Goal: Navigation & Orientation: Find specific page/section

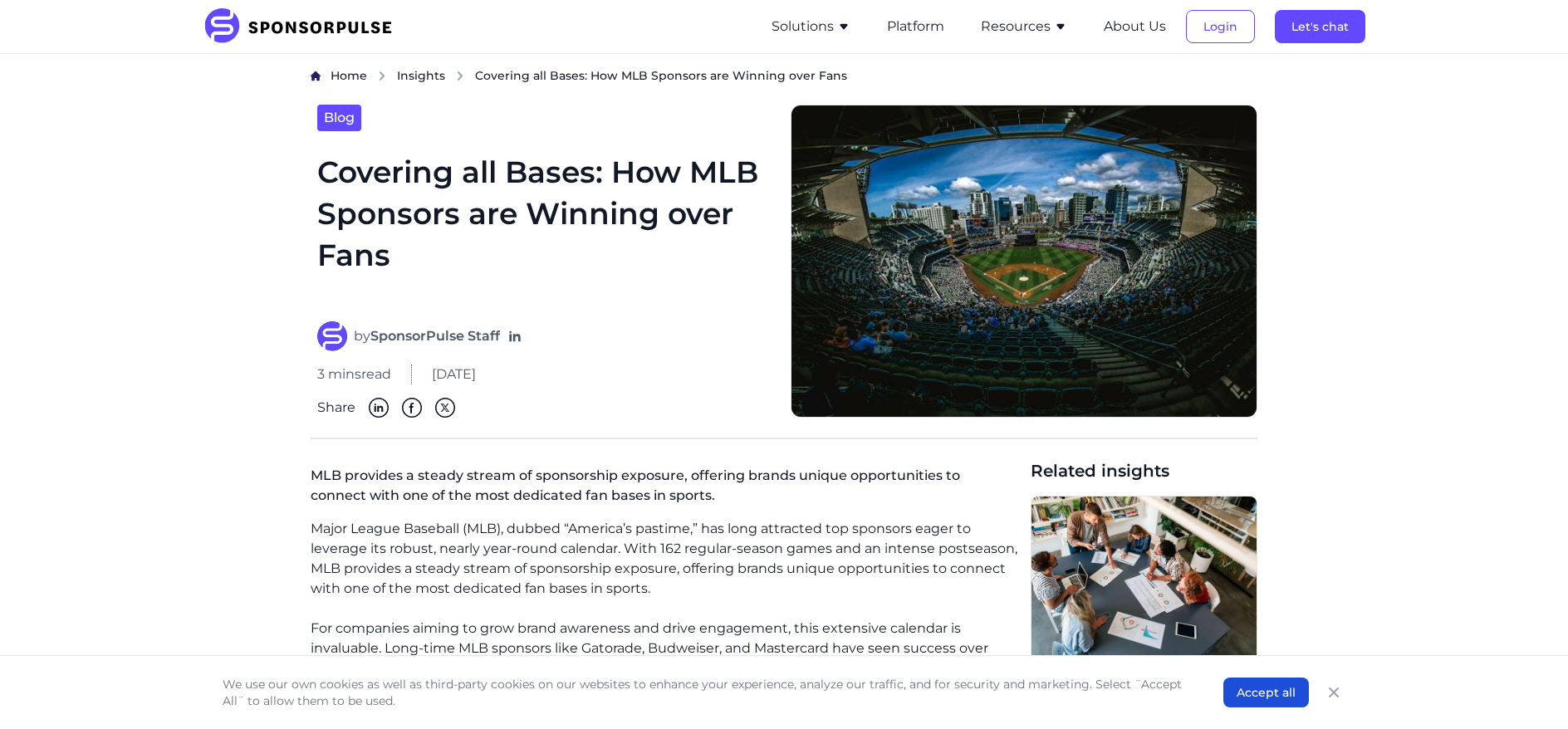
click at [310, 29] on img at bounding box center [303, 27] width 202 height 37
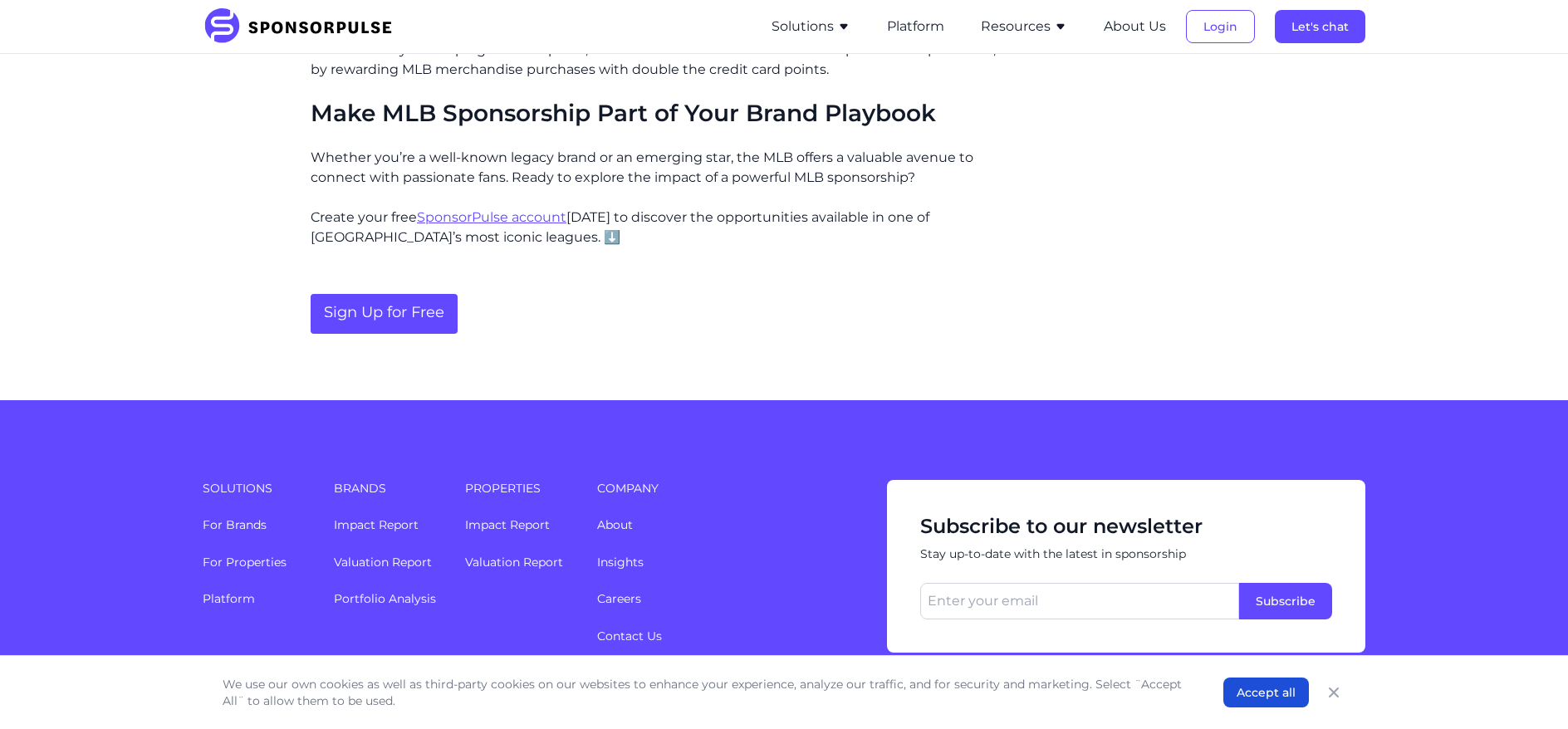
scroll to position [2432, 0]
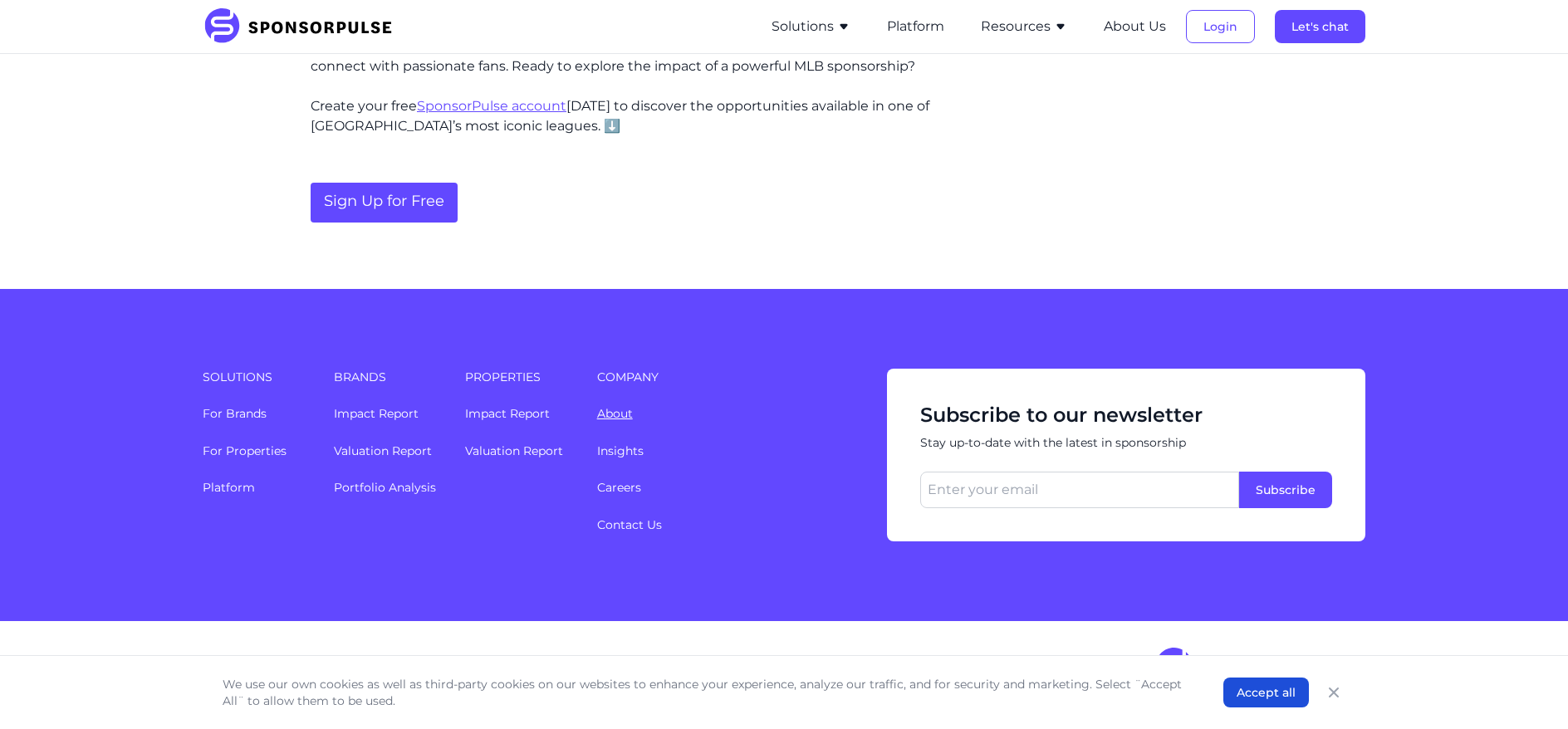
click at [619, 412] on link "About" at bounding box center [615, 413] width 36 height 15
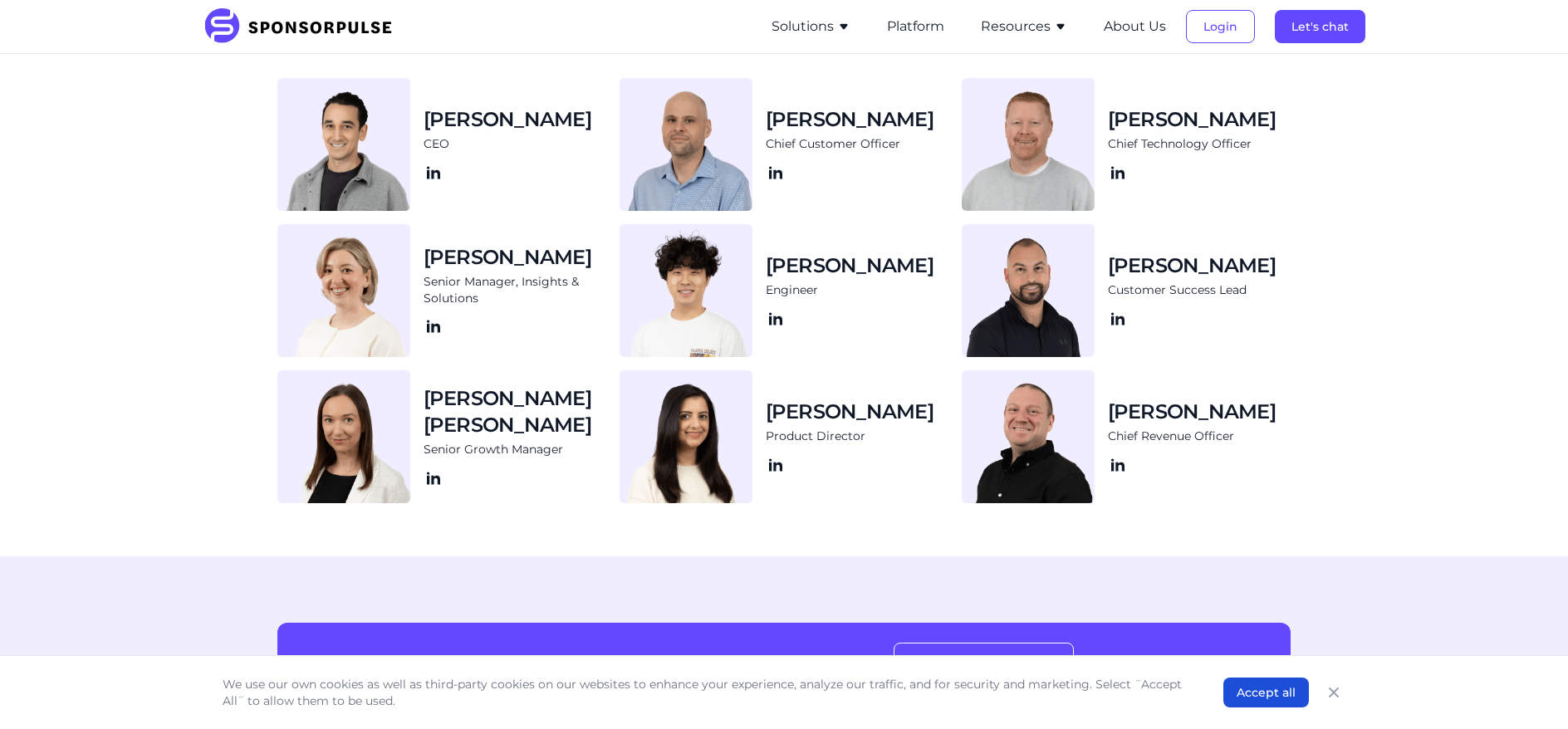
scroll to position [1691, 0]
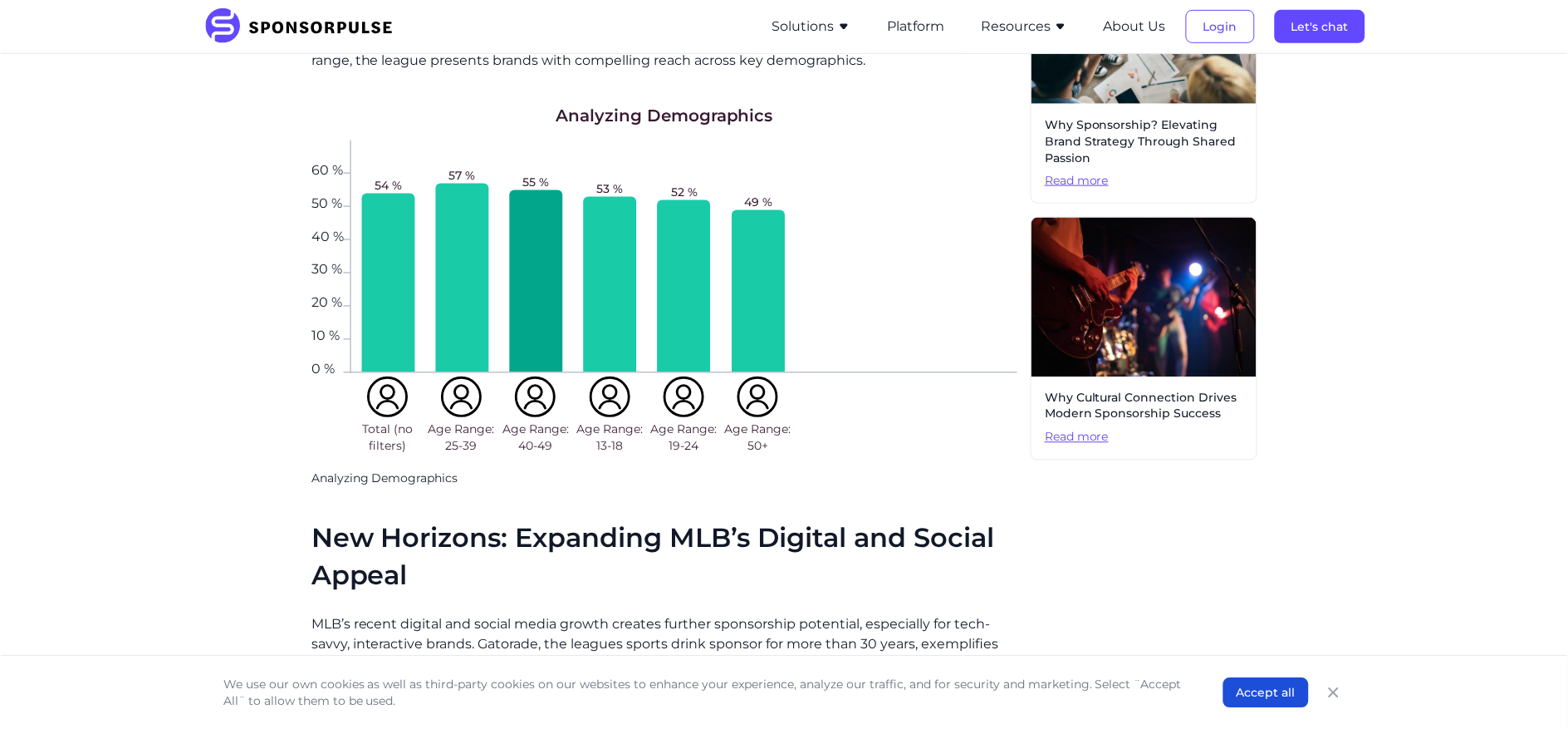
scroll to position [1522, 0]
